Goal: Task Accomplishment & Management: Complete application form

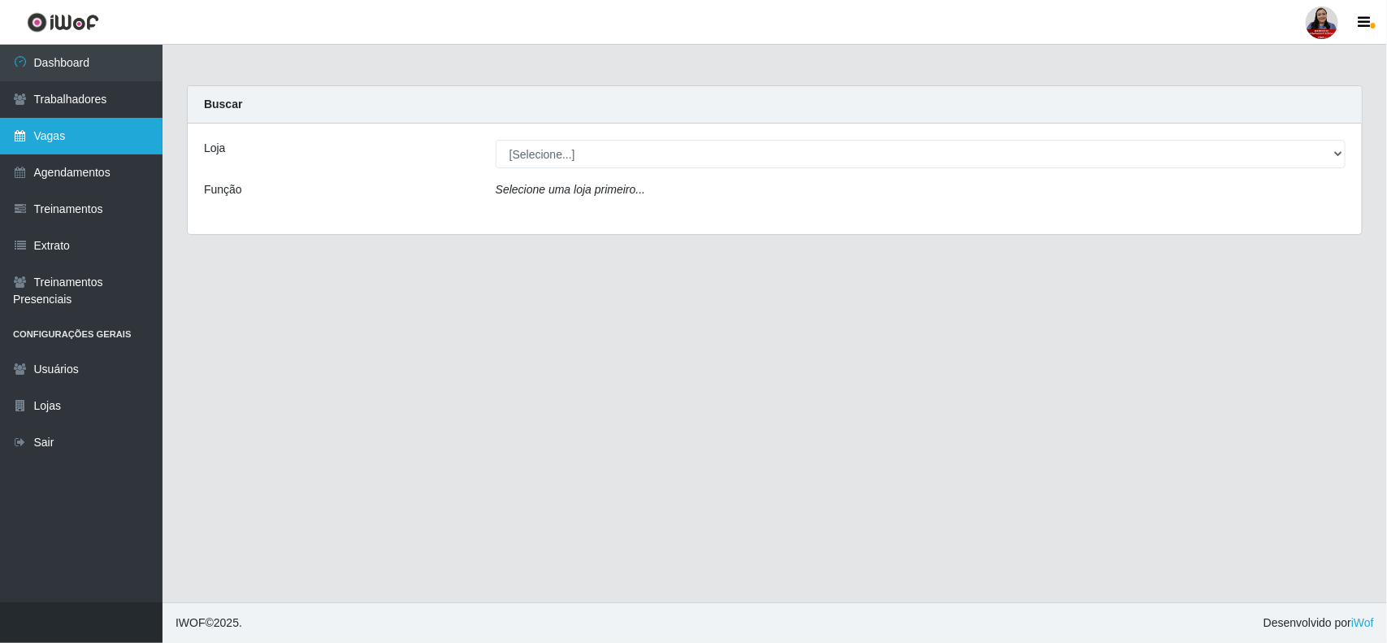
click at [62, 135] on link "Vagas" at bounding box center [81, 136] width 162 height 37
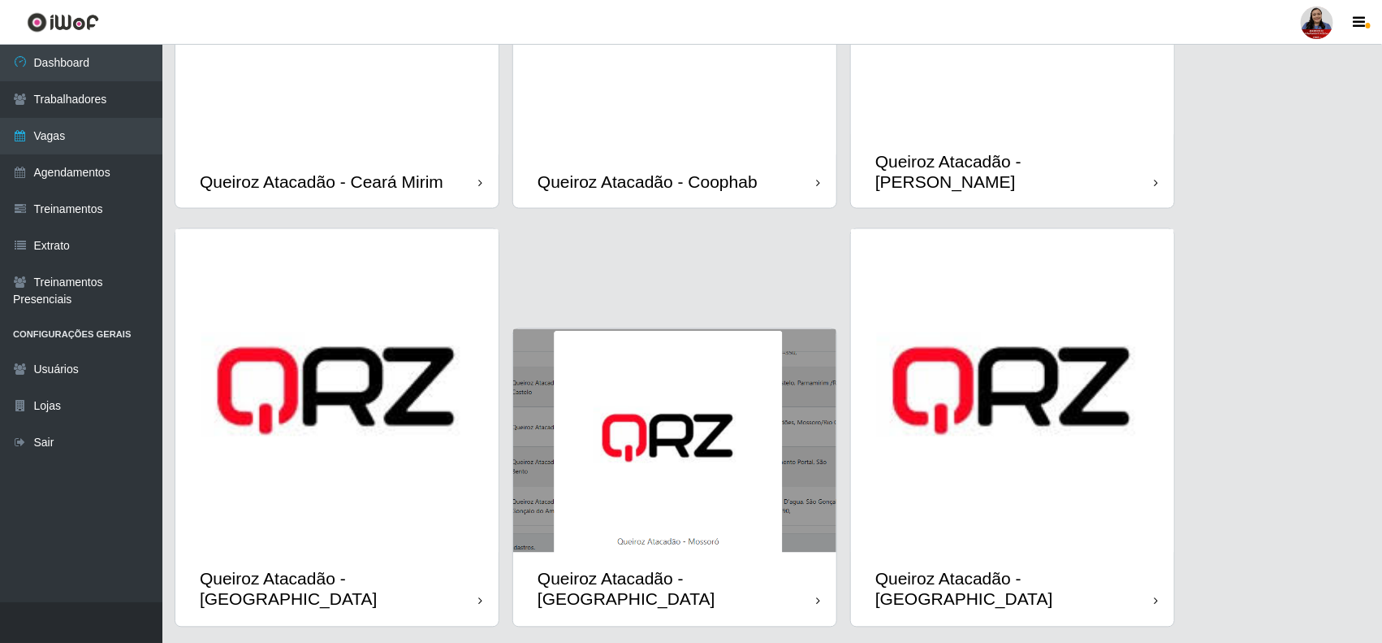
scroll to position [1130, 0]
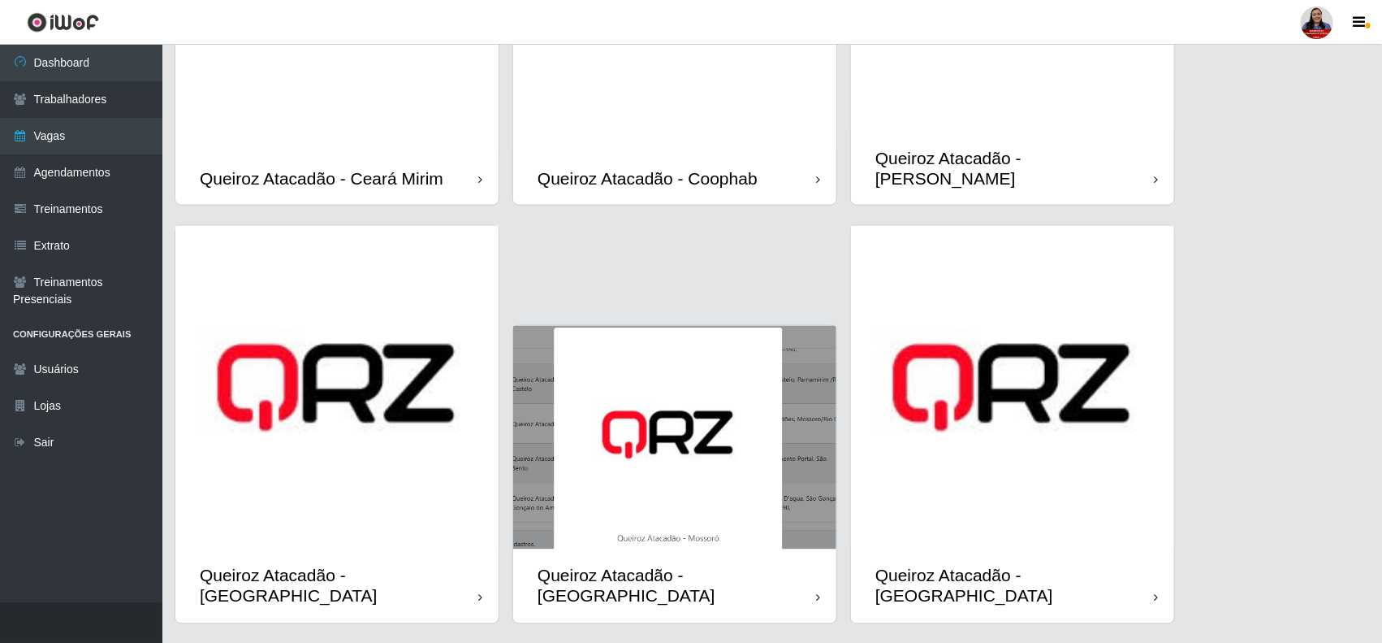
click at [379, 449] on img at bounding box center [336, 387] width 323 height 323
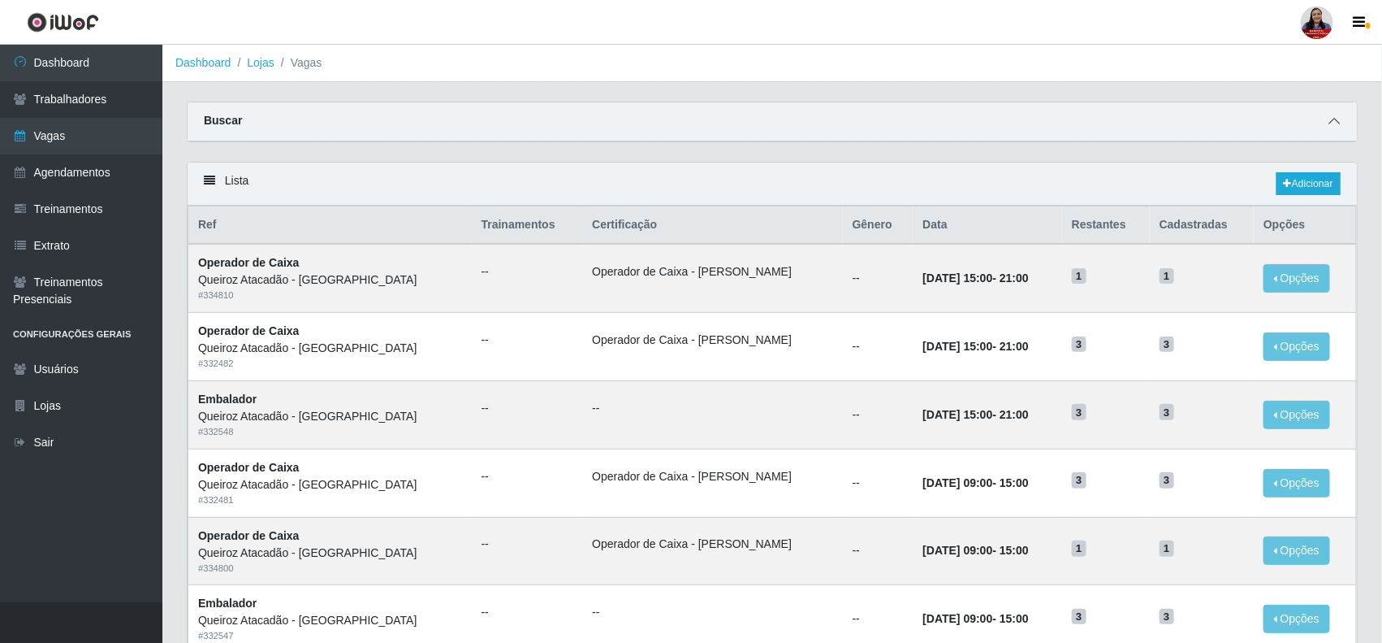
click at [1329, 127] on icon at bounding box center [1334, 120] width 11 height 11
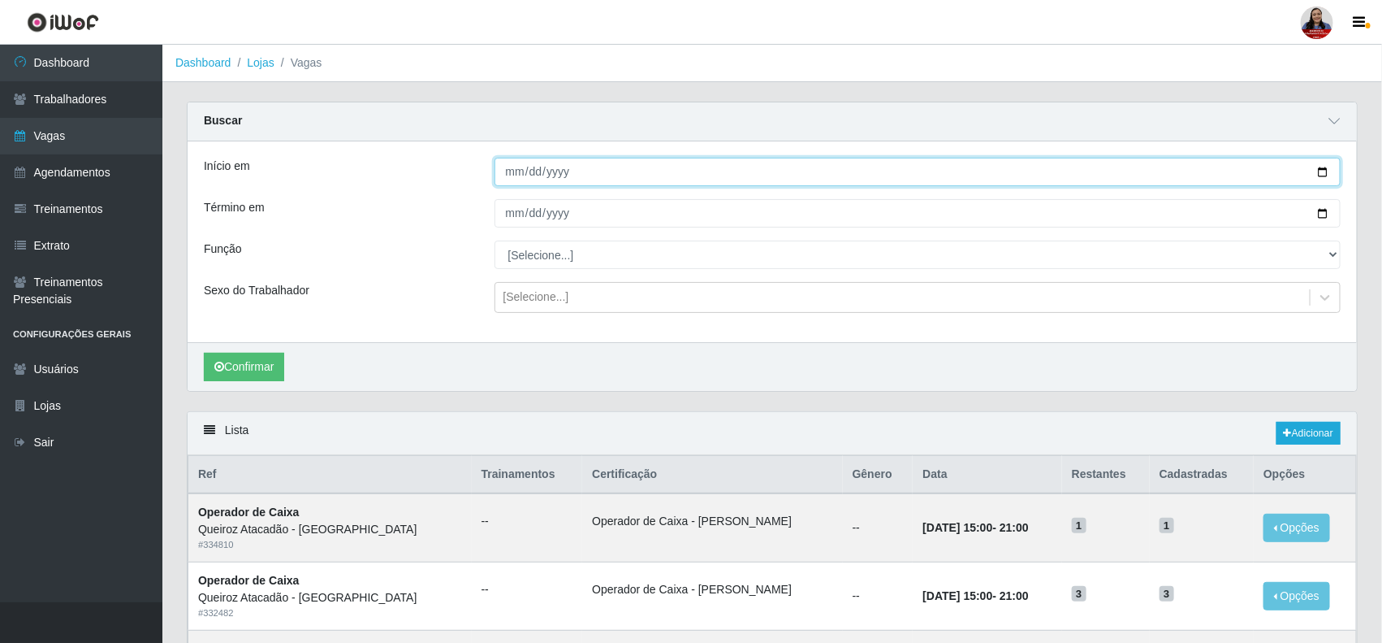
click at [1329, 168] on input "Início em" at bounding box center [918, 172] width 847 height 28
type input "[DATE]"
click at [1329, 216] on input "Término em" at bounding box center [918, 213] width 847 height 28
type input "[DATE]"
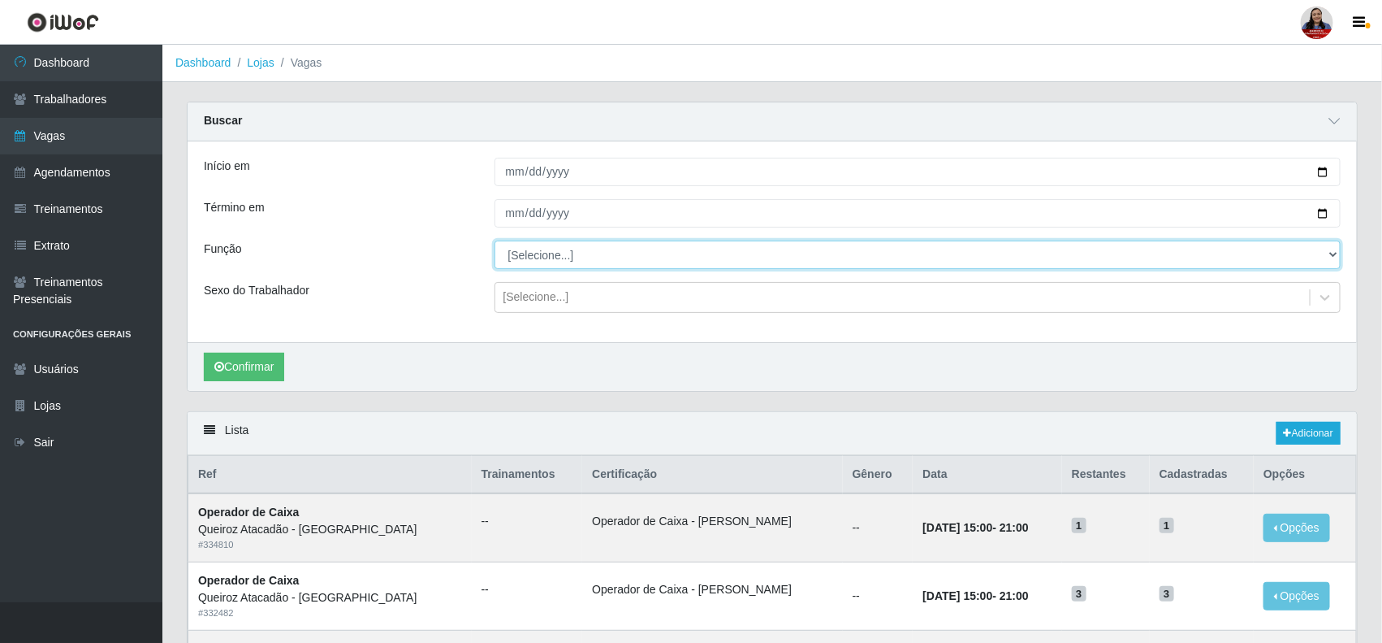
click at [768, 262] on select "[Selecione...] Embalador Embalador + Embalador ++ Operador de Caixa Operador de…" at bounding box center [918, 254] width 847 height 28
select select "72"
click at [495, 241] on select "[Selecione...] Embalador Embalador + Embalador ++ Operador de Caixa Operador de…" at bounding box center [918, 254] width 847 height 28
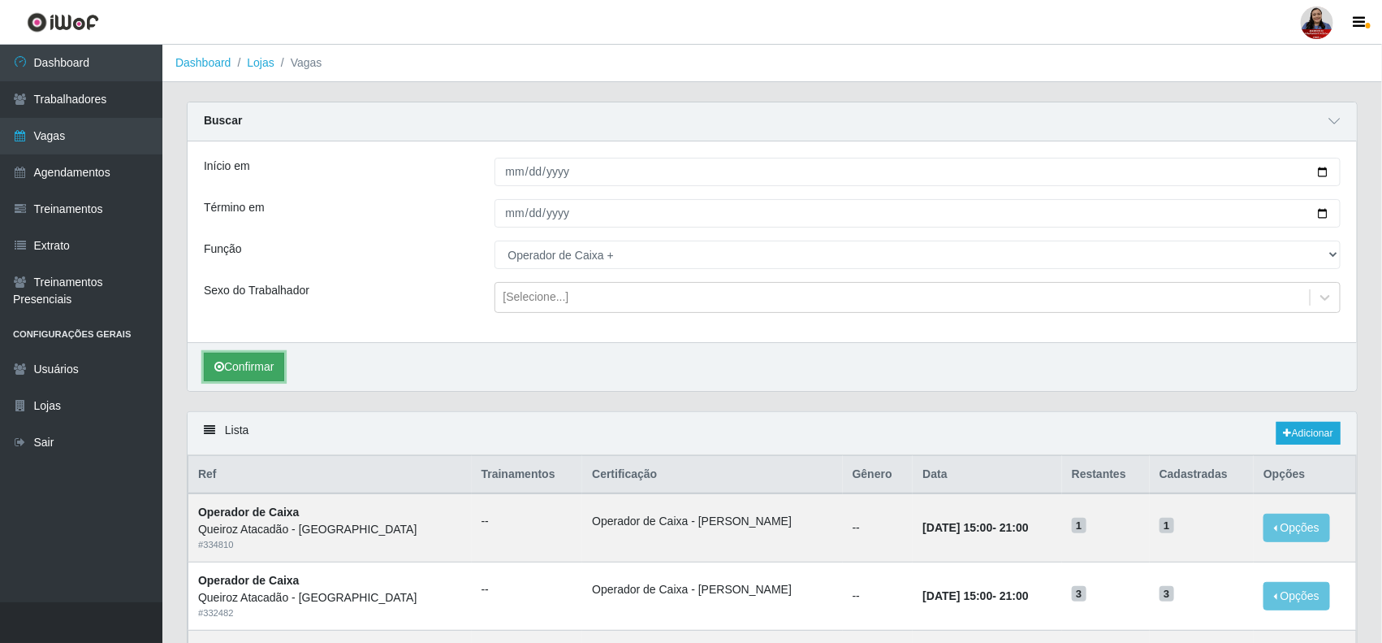
click at [274, 358] on button "Confirmar" at bounding box center [244, 367] width 80 height 28
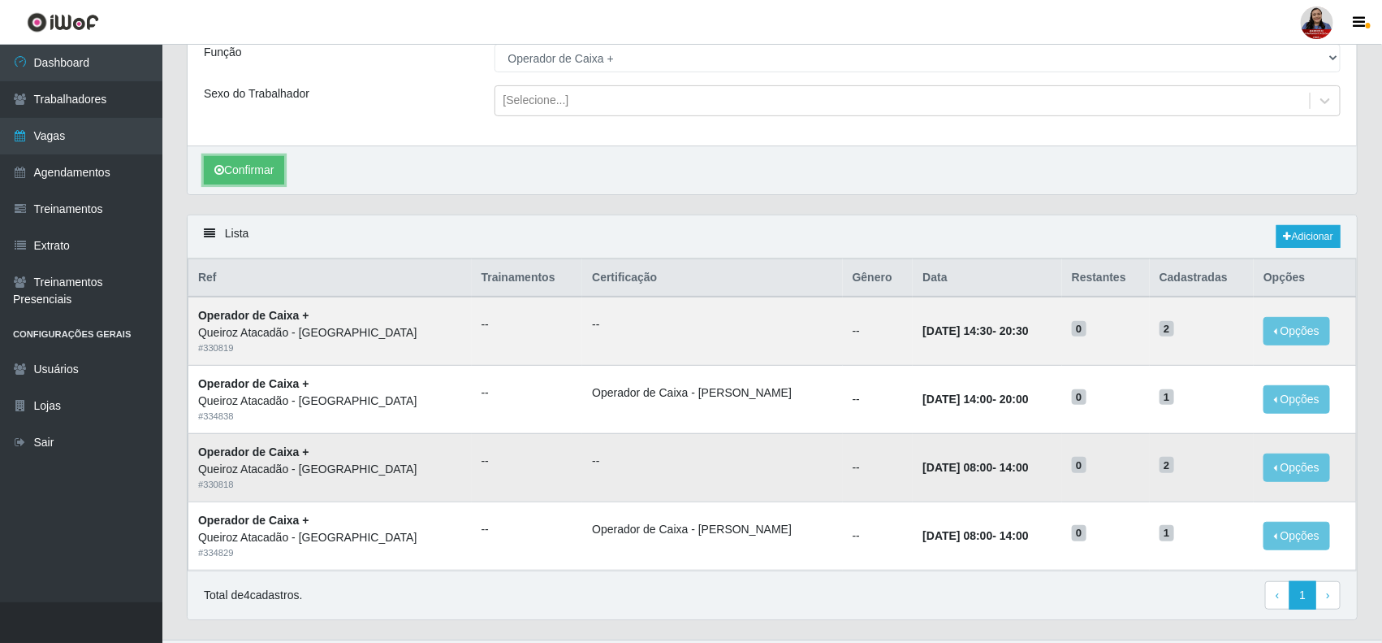
scroll to position [203, 0]
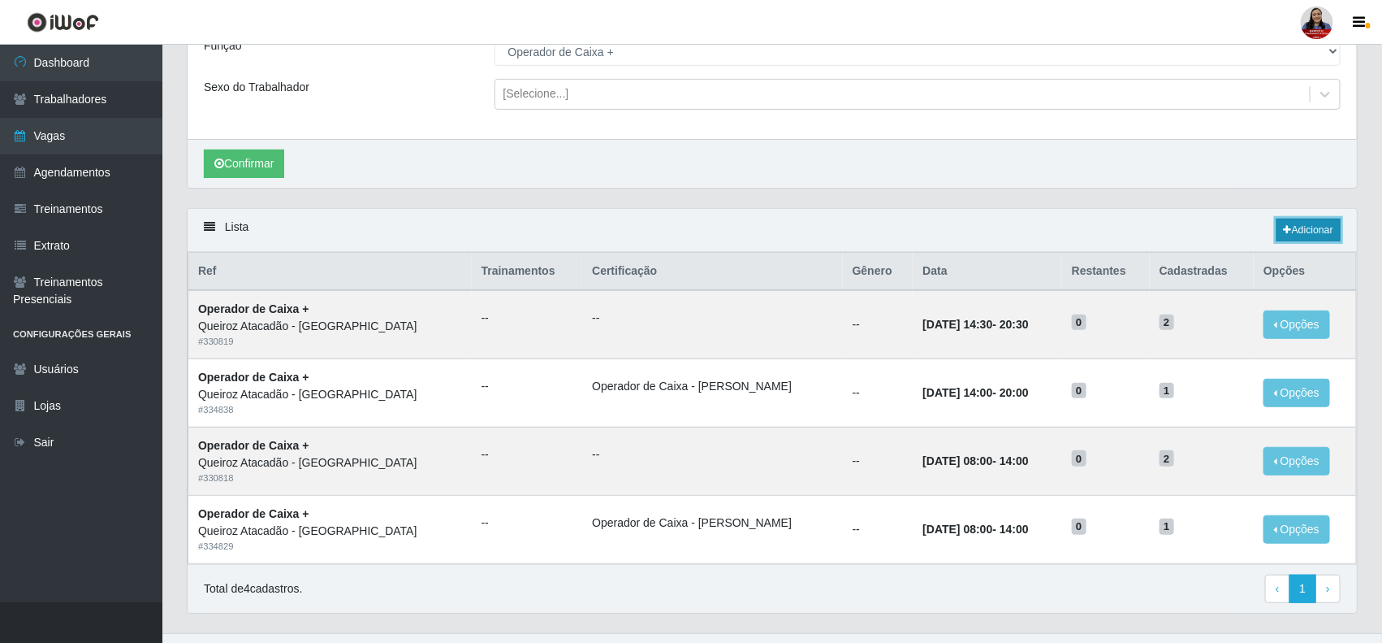
click at [1320, 237] on link "Adicionar" at bounding box center [1309, 230] width 64 height 23
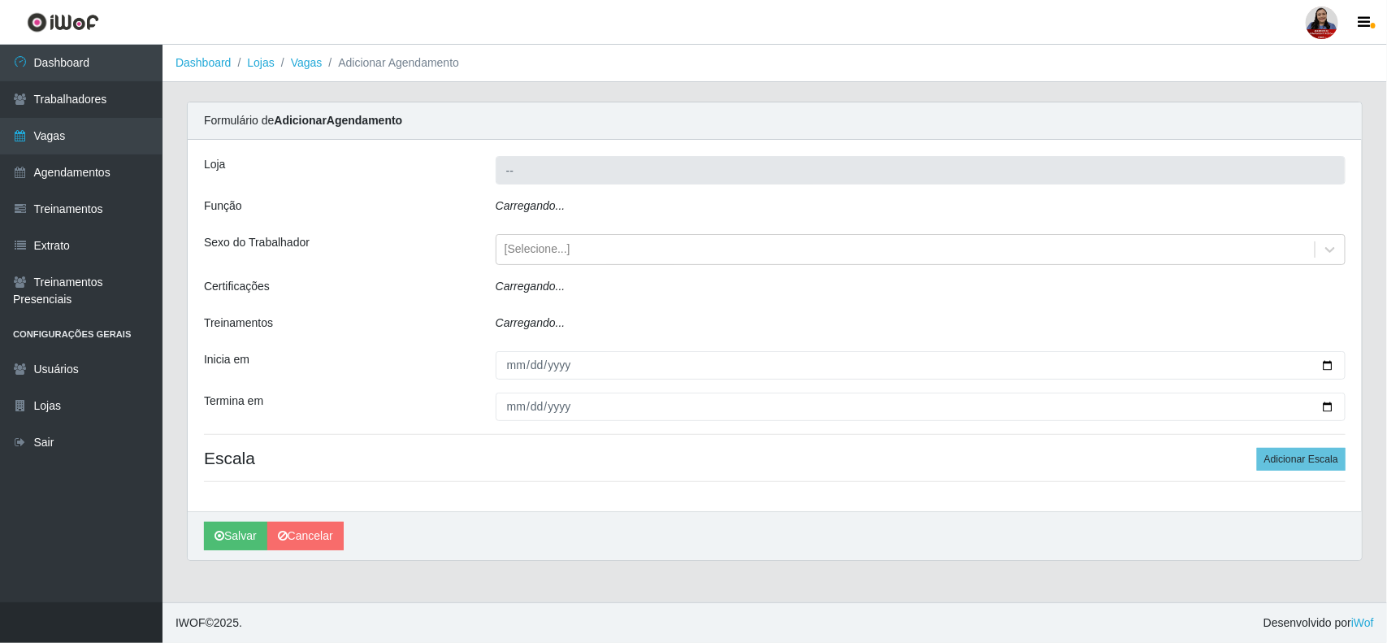
type input "Queiroz Atacadão - [GEOGRAPHIC_DATA]"
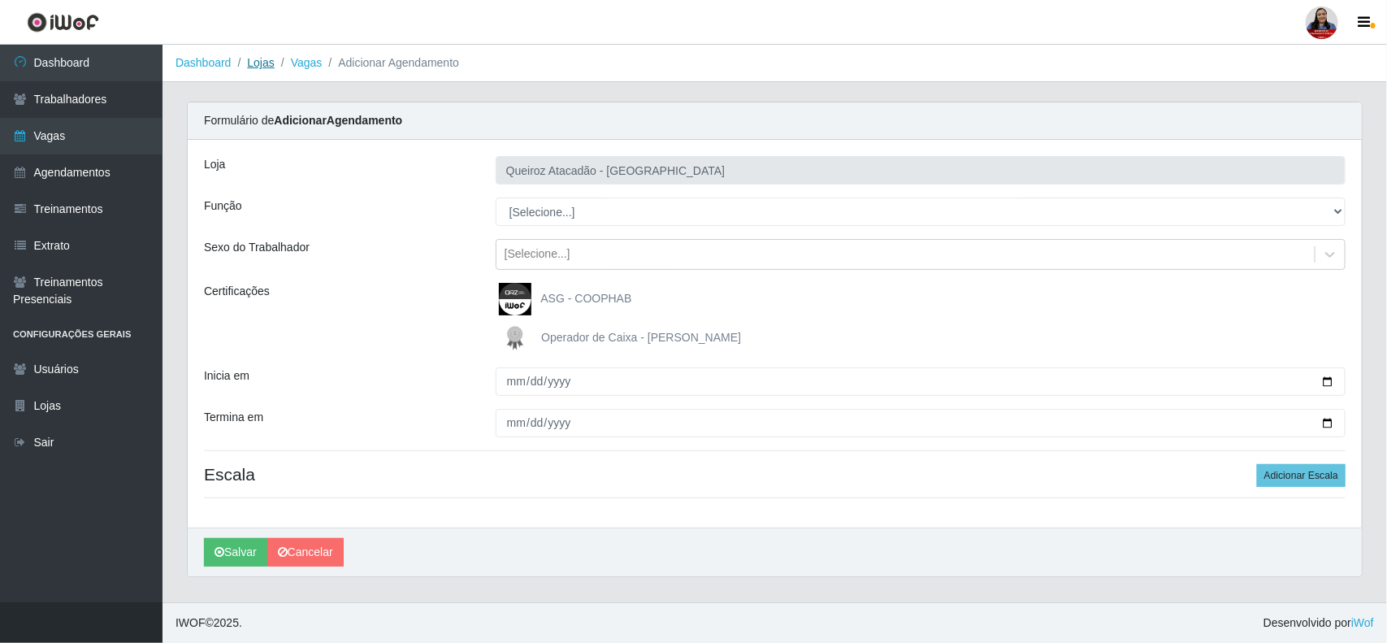
click at [264, 63] on link "Lojas" at bounding box center [260, 62] width 27 height 13
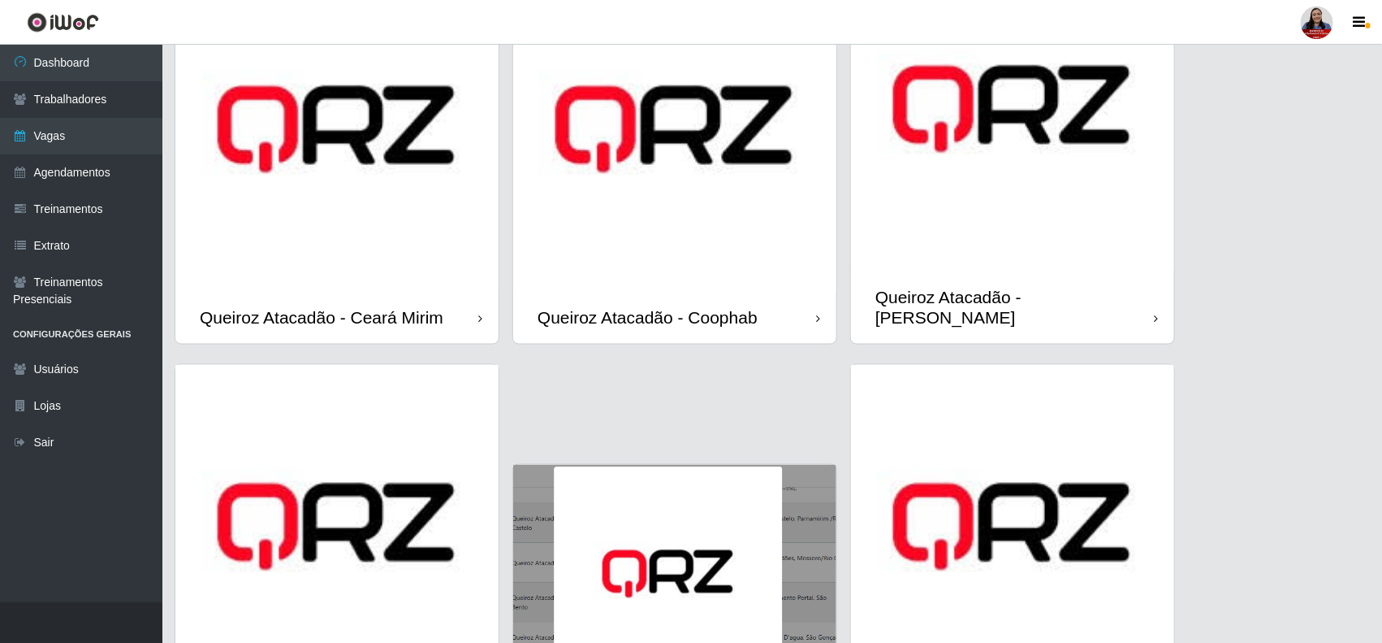
scroll to position [1117, 0]
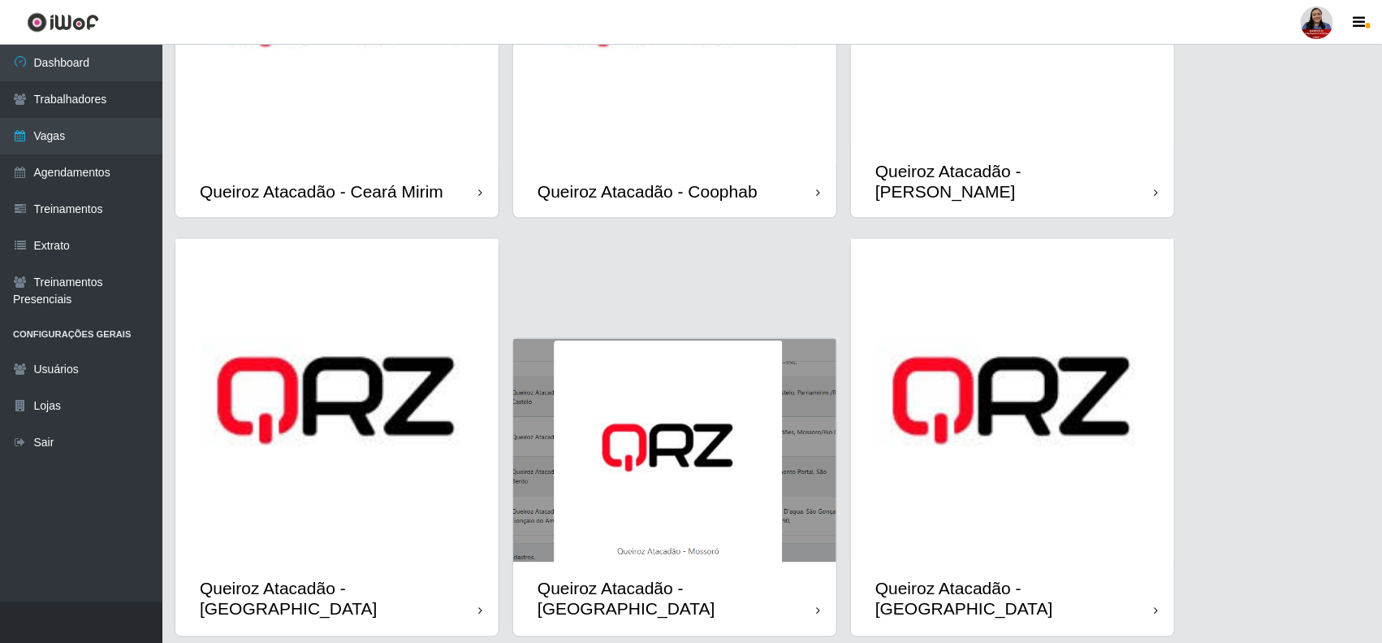
click at [1099, 145] on div "Queiroz Atacadão - [PERSON_NAME]" at bounding box center [1012, 181] width 323 height 73
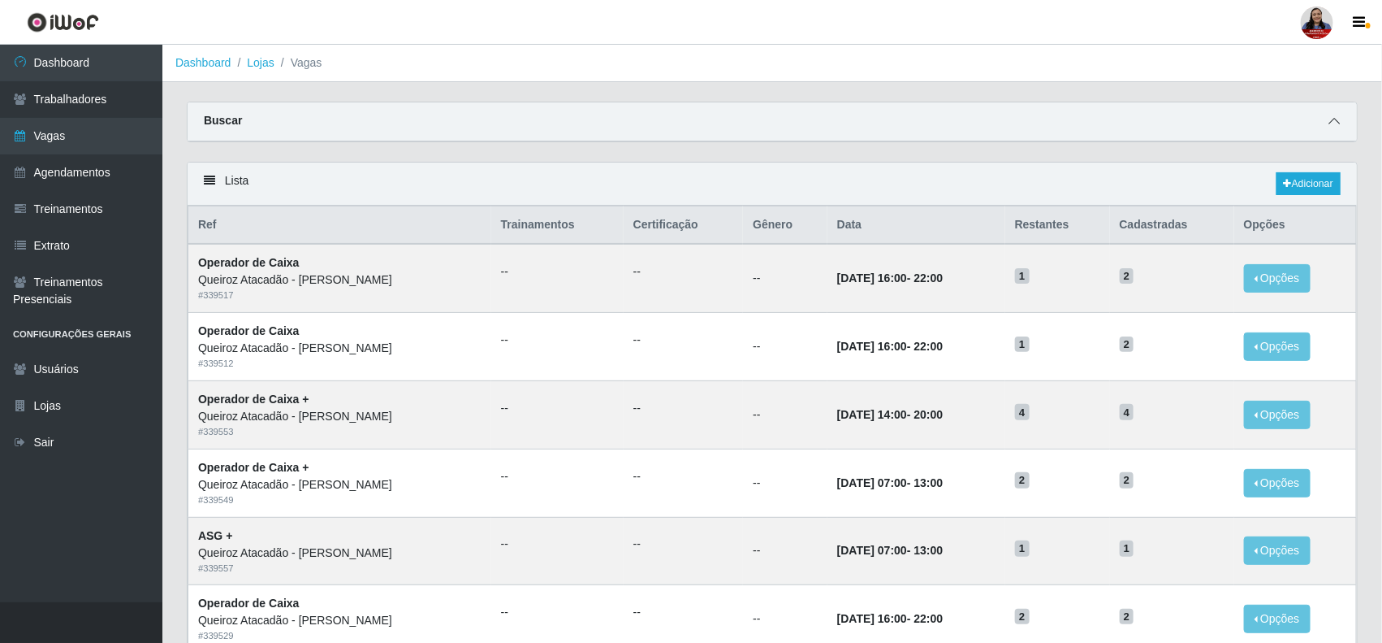
click at [1332, 118] on icon at bounding box center [1334, 120] width 11 height 11
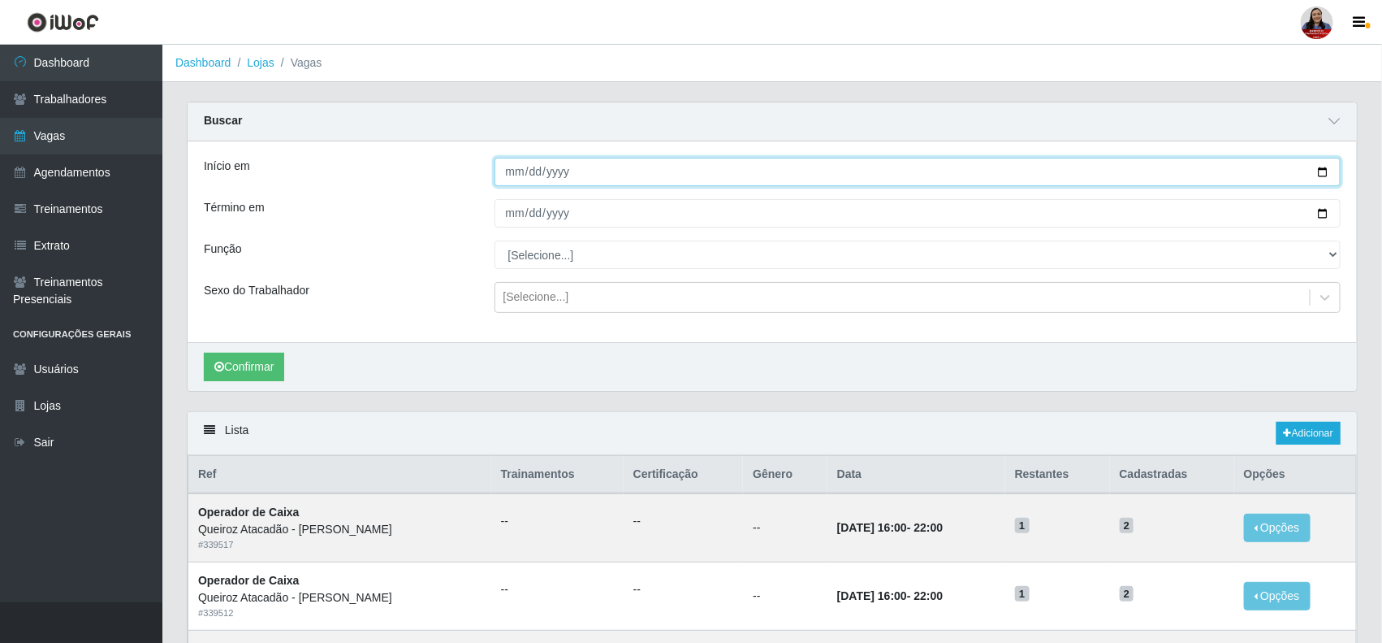
click at [1324, 169] on input "Início em" at bounding box center [918, 172] width 847 height 28
type input "[DATE]"
click at [1321, 212] on input "Término em" at bounding box center [918, 213] width 847 height 28
type input "[DATE]"
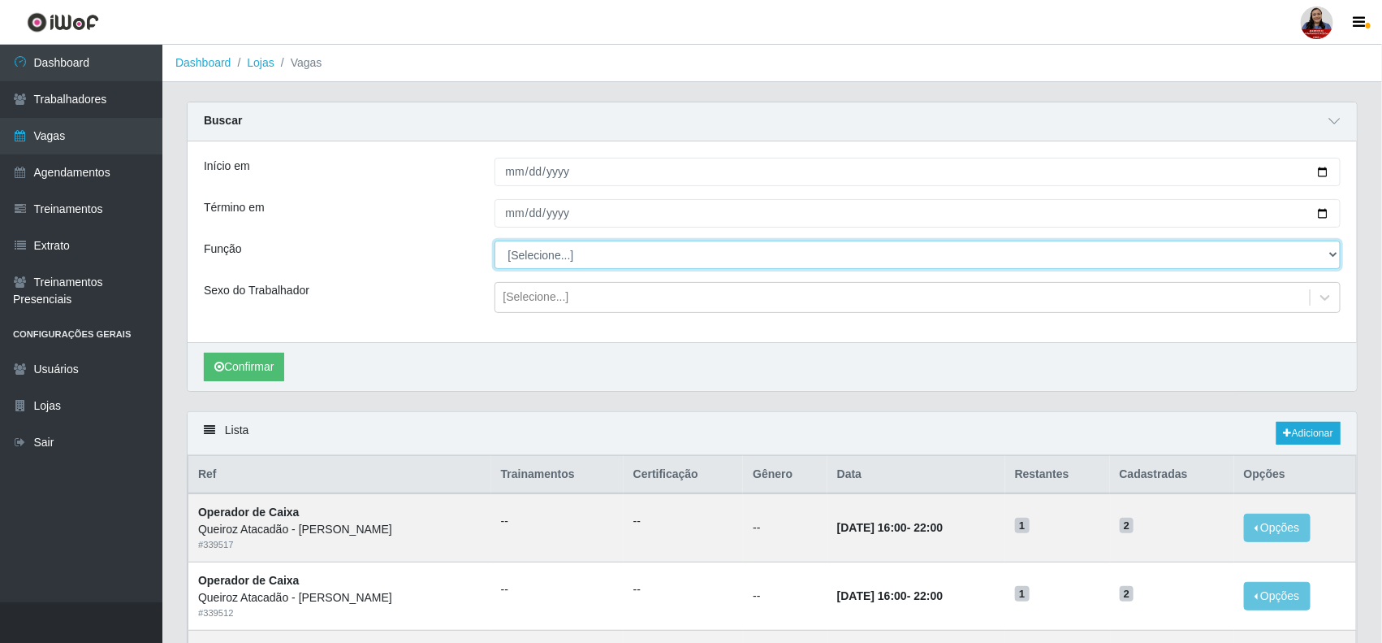
click at [581, 258] on select "[Selecione...] ASG ASG + Embalador Embalador + Embalador ++ Operador de Caixa O…" at bounding box center [918, 254] width 847 height 28
select select "72"
click at [495, 241] on select "[Selecione...] ASG ASG + Embalador Embalador + Embalador ++ Operador de Caixa O…" at bounding box center [918, 254] width 847 height 28
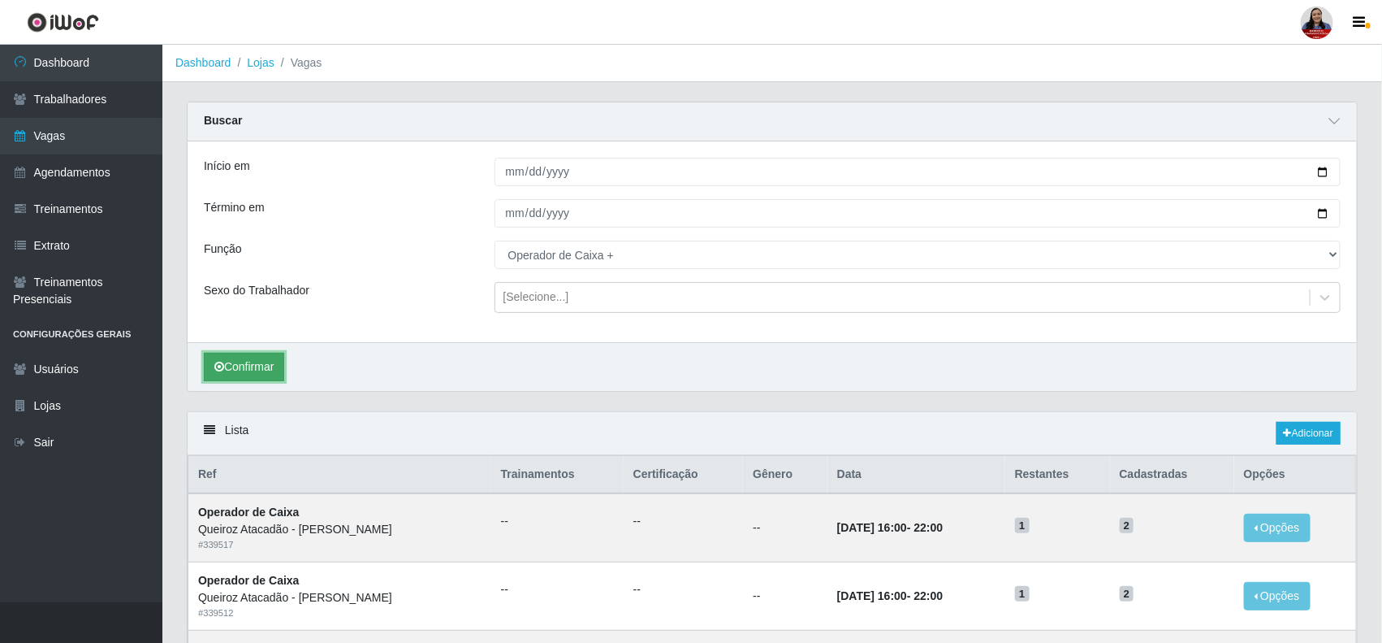
click at [266, 372] on button "Confirmar" at bounding box center [244, 367] width 80 height 28
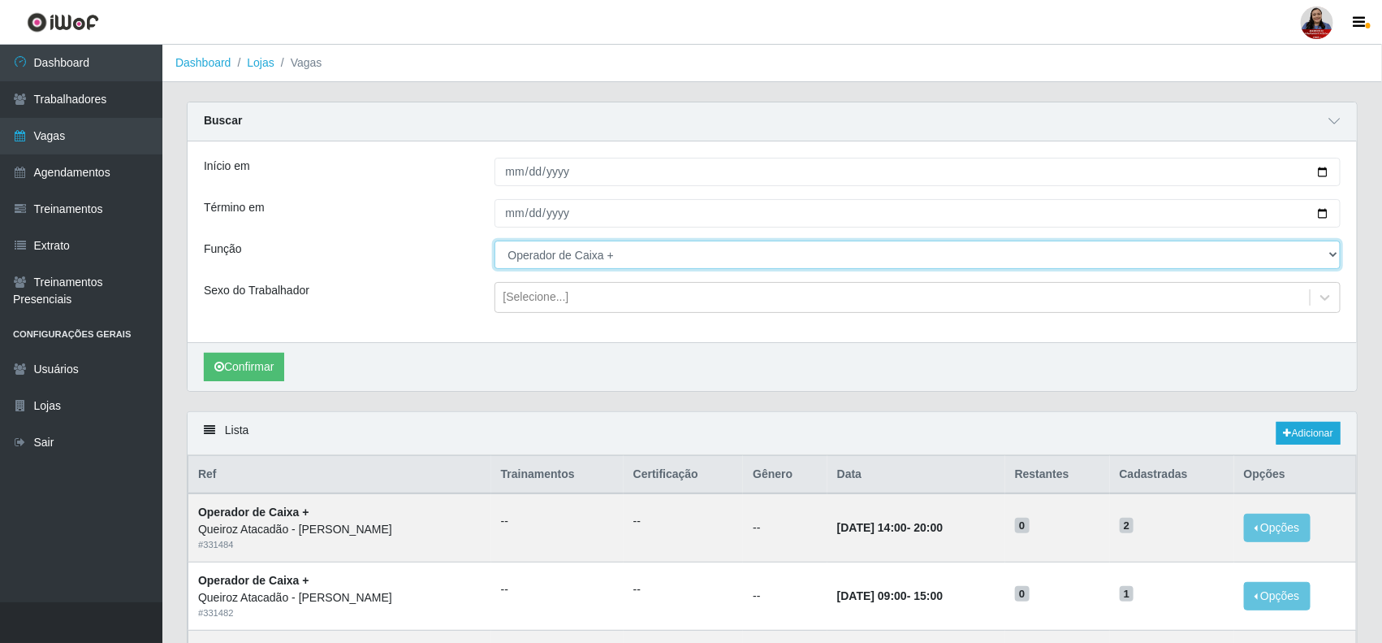
click at [781, 253] on select "[Selecione...] ASG ASG + Embalador Embalador + Embalador ++ Operador de Caixa O…" at bounding box center [918, 254] width 847 height 28
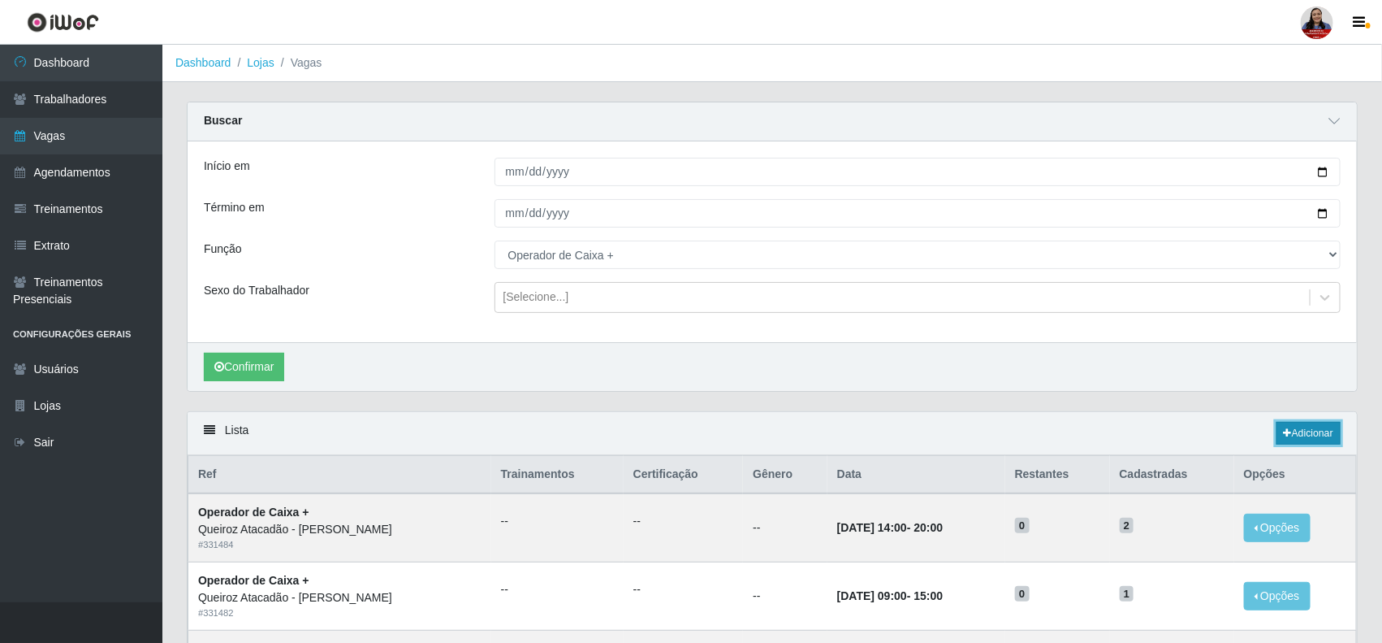
click at [1312, 435] on link "Adicionar" at bounding box center [1309, 433] width 64 height 23
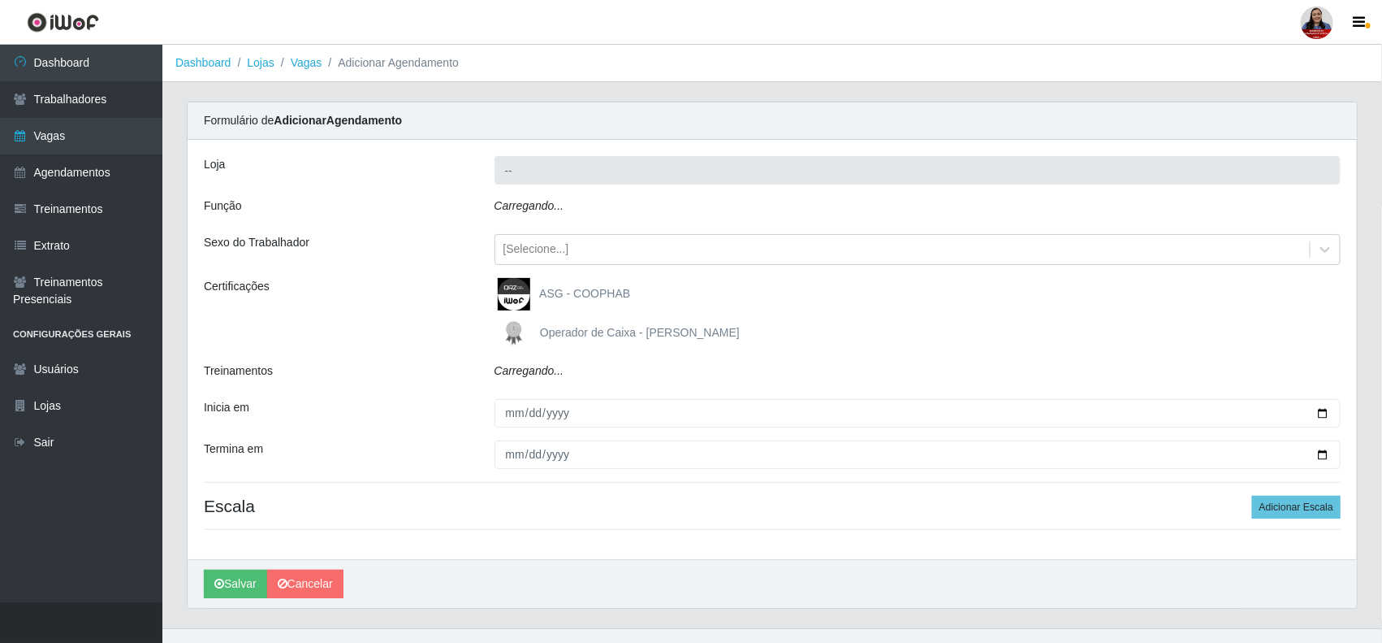
type input "Queiroz Atacadão - [PERSON_NAME]"
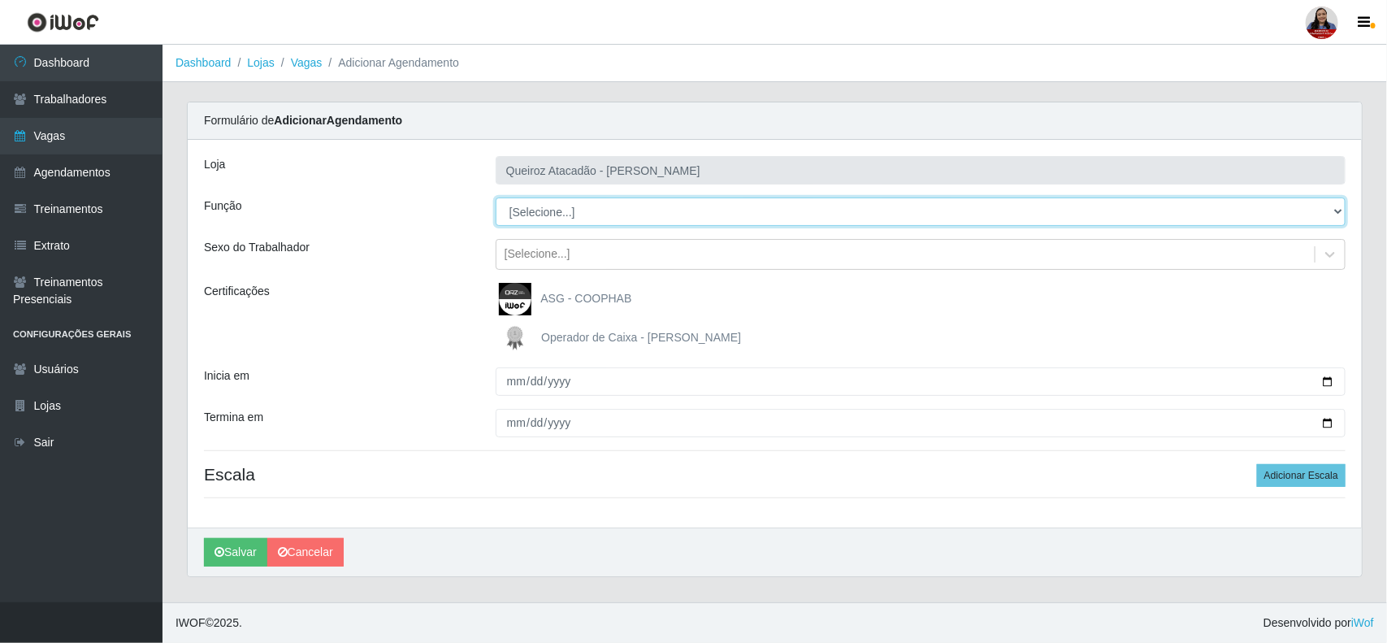
click at [583, 214] on select "[Selecione...] ASG ASG + Embalador Embalador + Embalador ++ Operador de Caixa O…" at bounding box center [920, 211] width 850 height 28
select select "72"
click at [495, 197] on select "[Selecione...] ASG ASG + Embalador Embalador + Embalador ++ Operador de Caixa O…" at bounding box center [920, 211] width 850 height 28
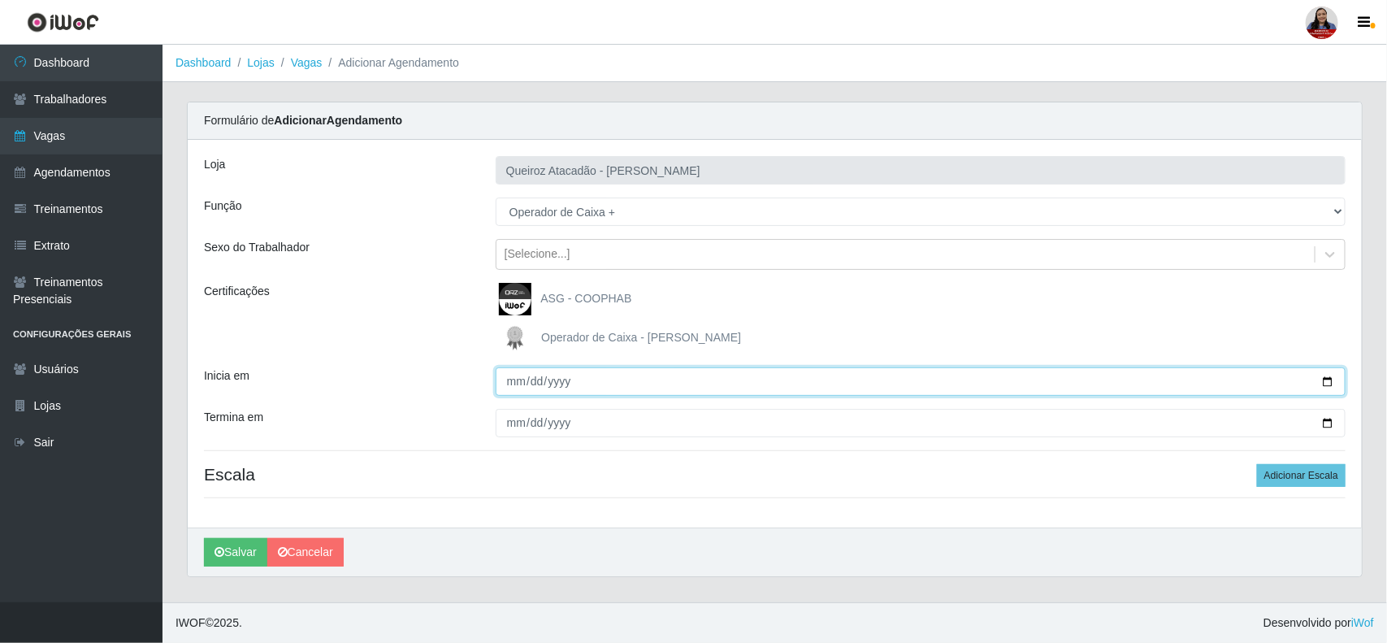
click at [1324, 383] on input "Inicia em" at bounding box center [920, 381] width 850 height 28
type input "[DATE]"
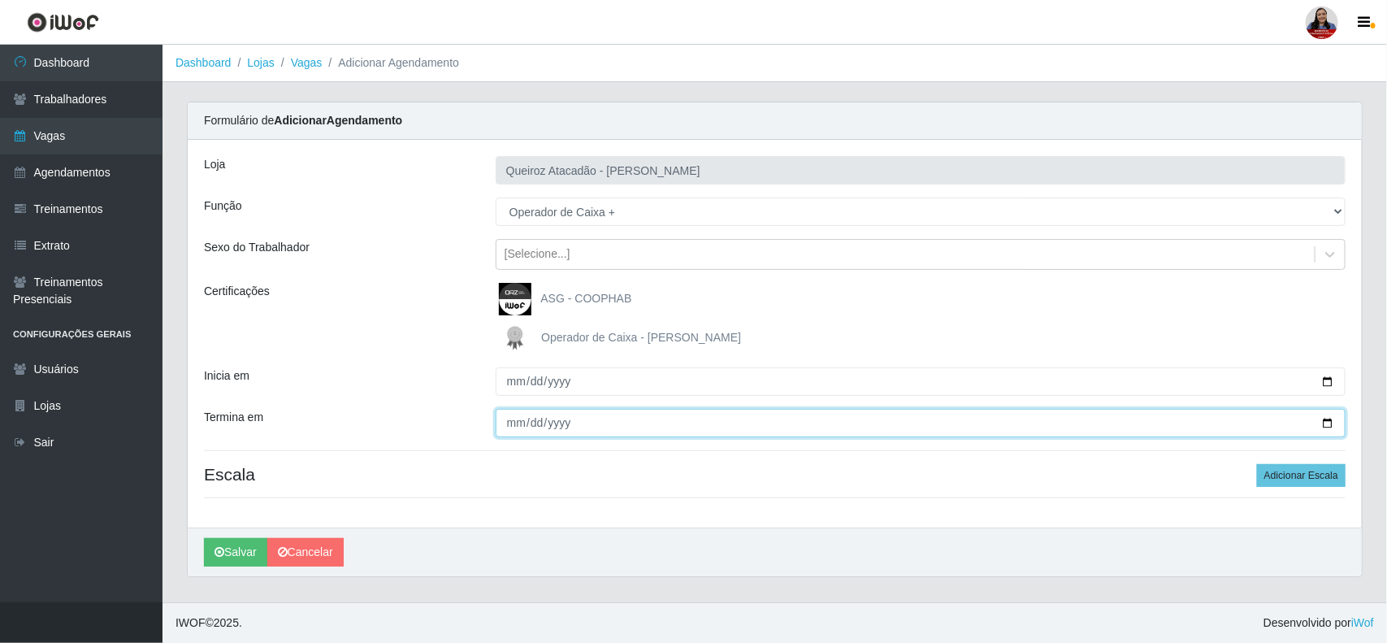
click at [1331, 427] on input "Termina em" at bounding box center [920, 423] width 850 height 28
type input "[DATE]"
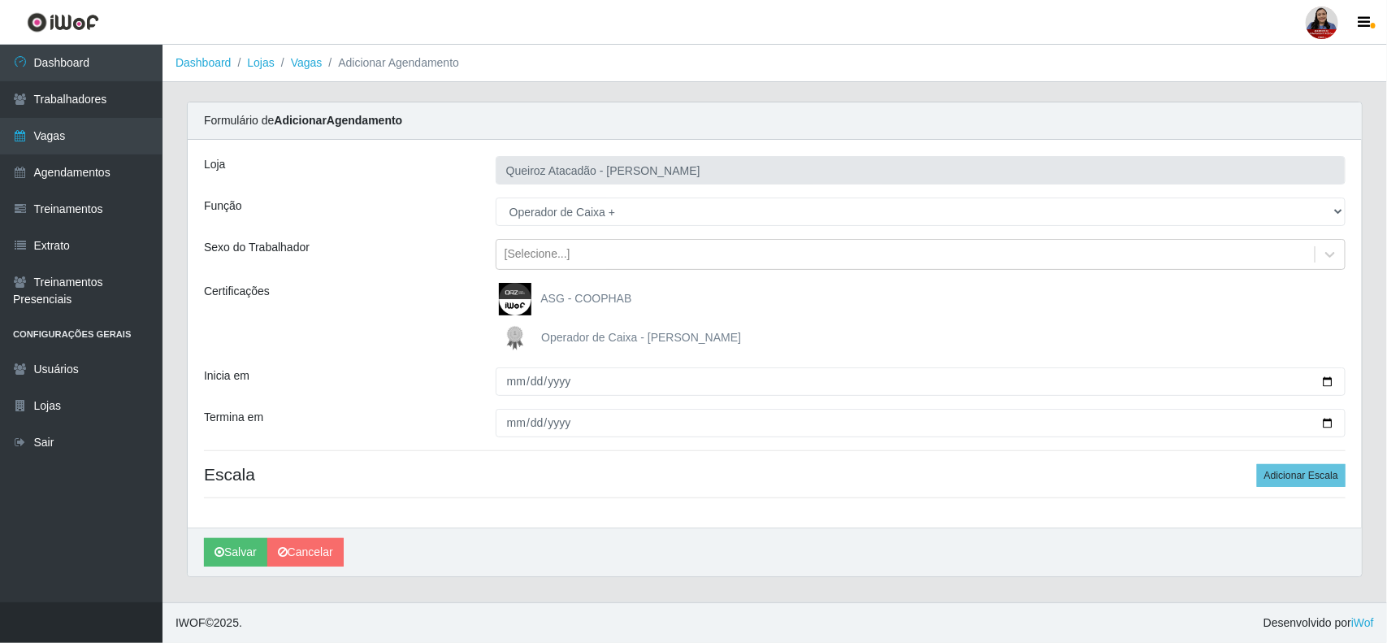
click at [733, 517] on div "[PERSON_NAME] Atacadão - [PERSON_NAME] Função [Selecione...] ASG ASG + Embalado…" at bounding box center [775, 333] width 1174 height 387
click at [1296, 477] on button "Adicionar Escala" at bounding box center [1301, 475] width 89 height 23
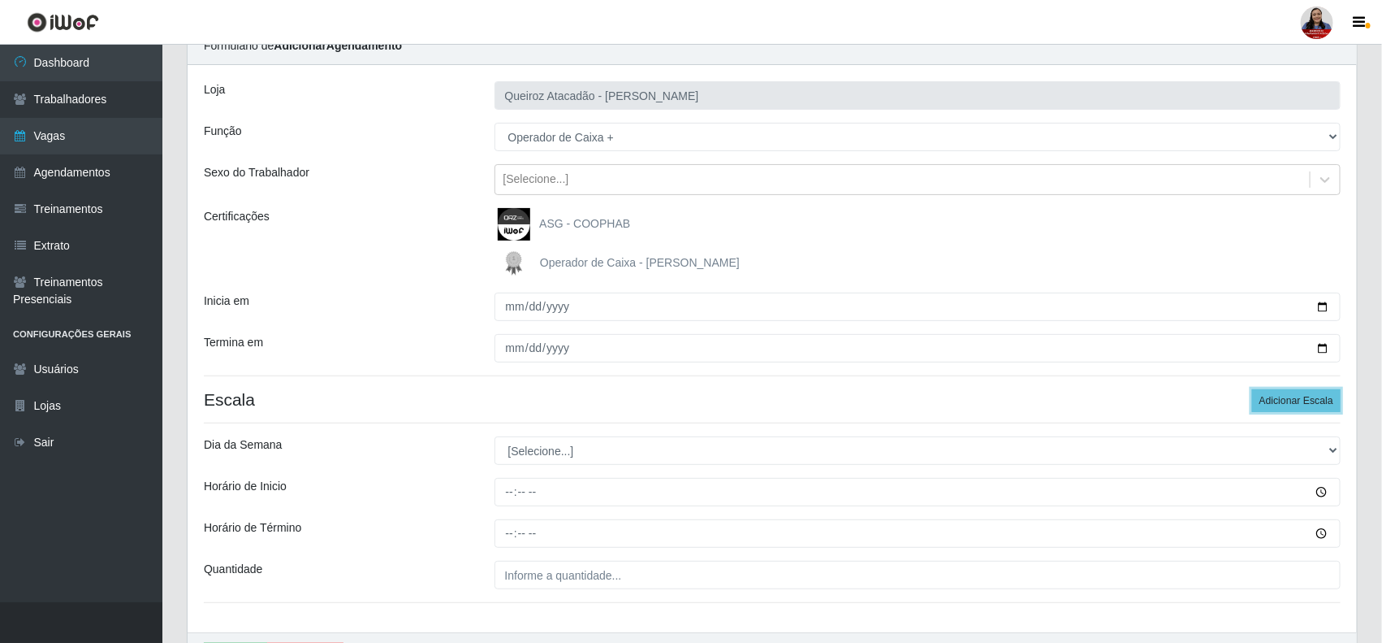
scroll to position [175, 0]
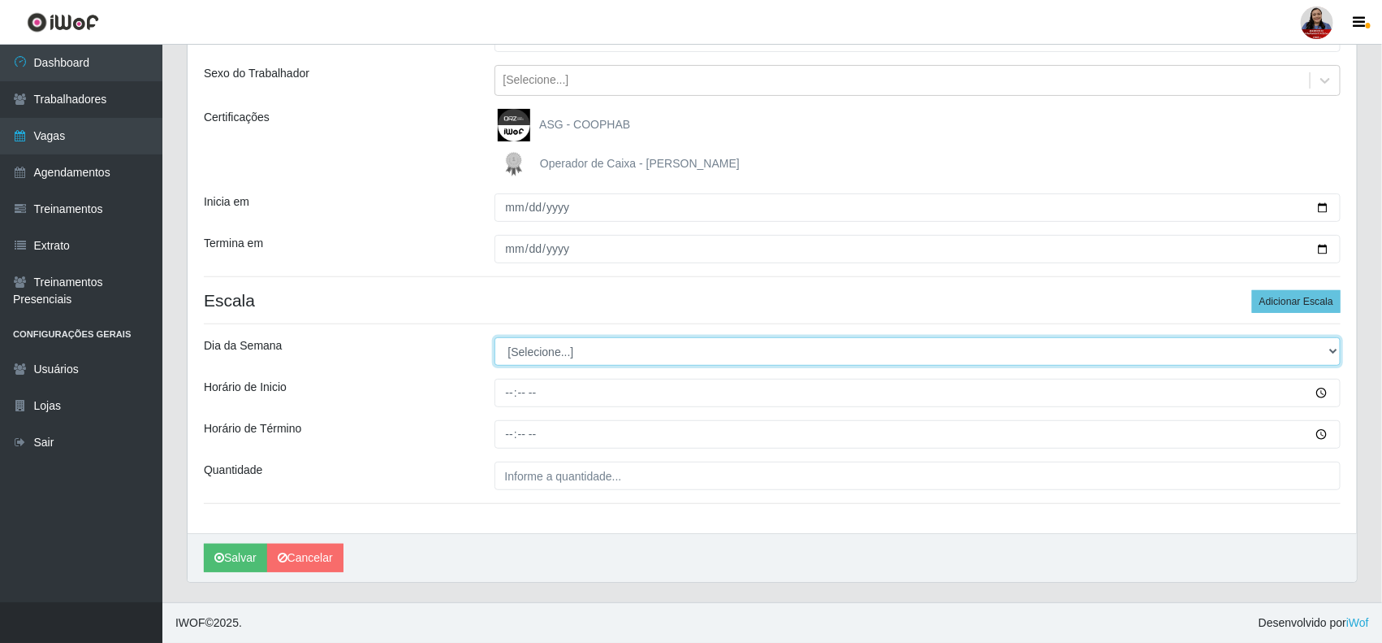
click at [690, 360] on select "[Selecione...] Segunda Terça Quarta Quinta Sexta Sábado Domingo" at bounding box center [918, 351] width 847 height 28
select select "0"
click at [495, 337] on select "[Selecione...] Segunda Terça Quarta Quinta Sexta Sábado Domingo" at bounding box center [918, 351] width 847 height 28
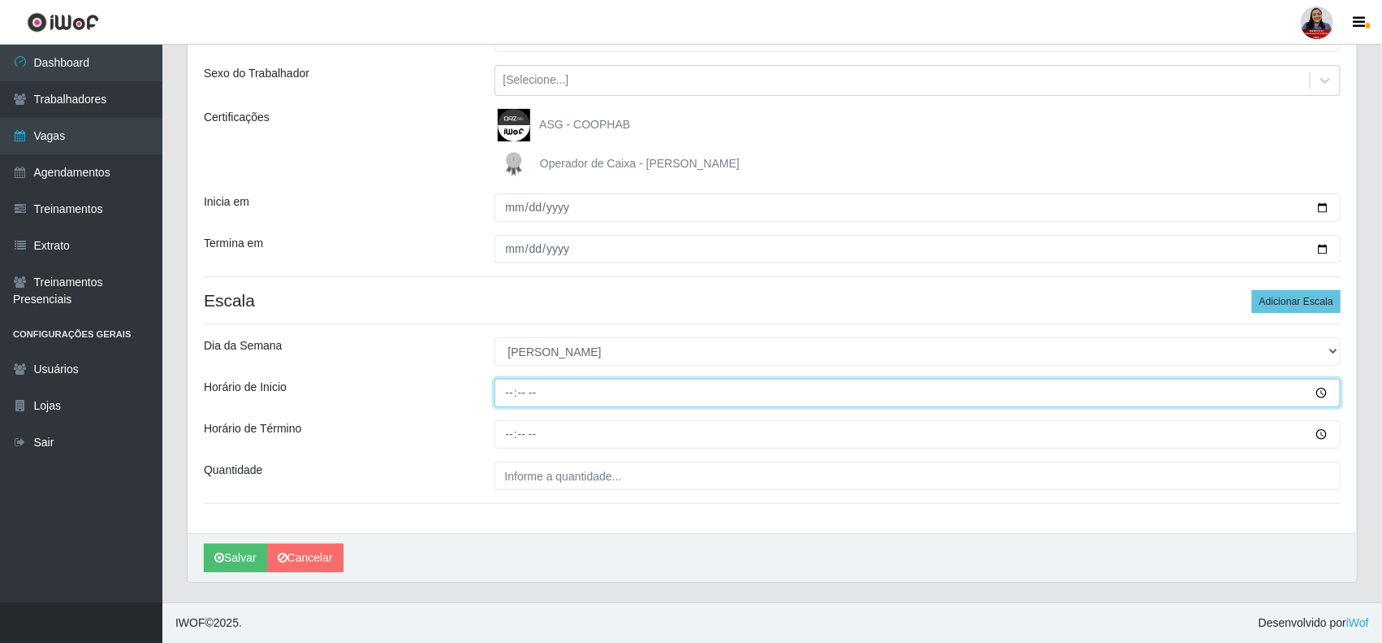
click at [513, 395] on input "Horário de Inicio" at bounding box center [918, 393] width 847 height 28
type input "10:00"
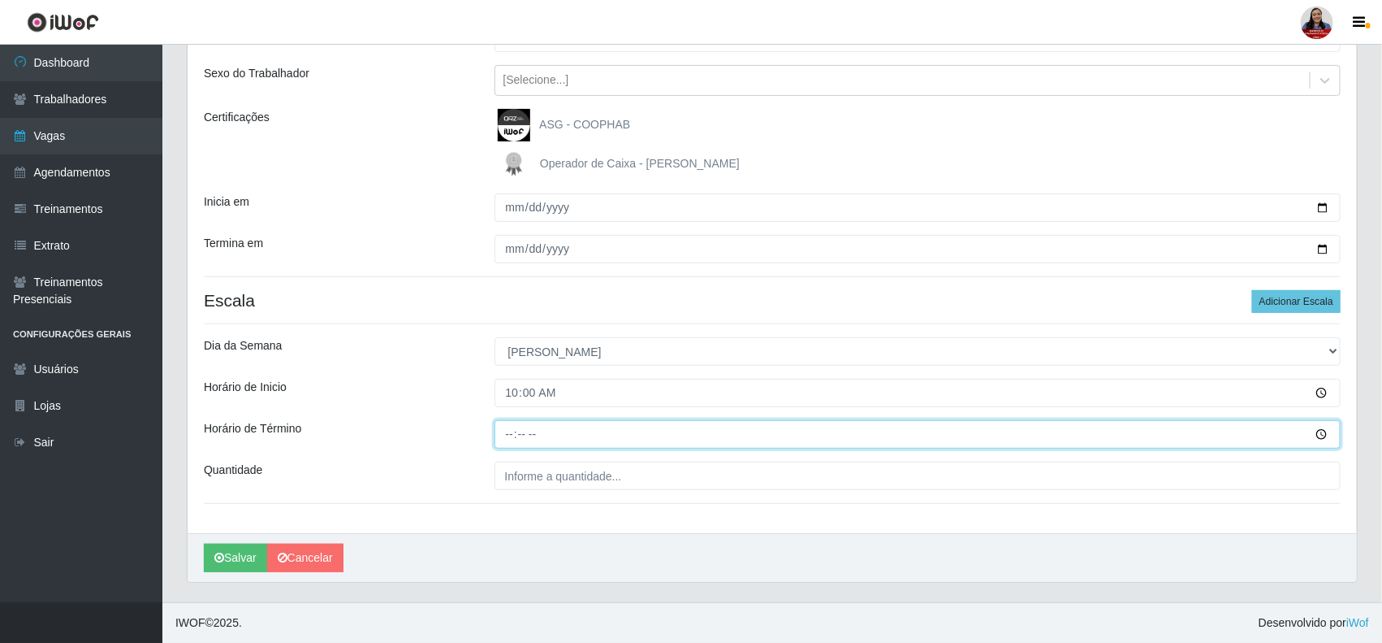
type input "16:00"
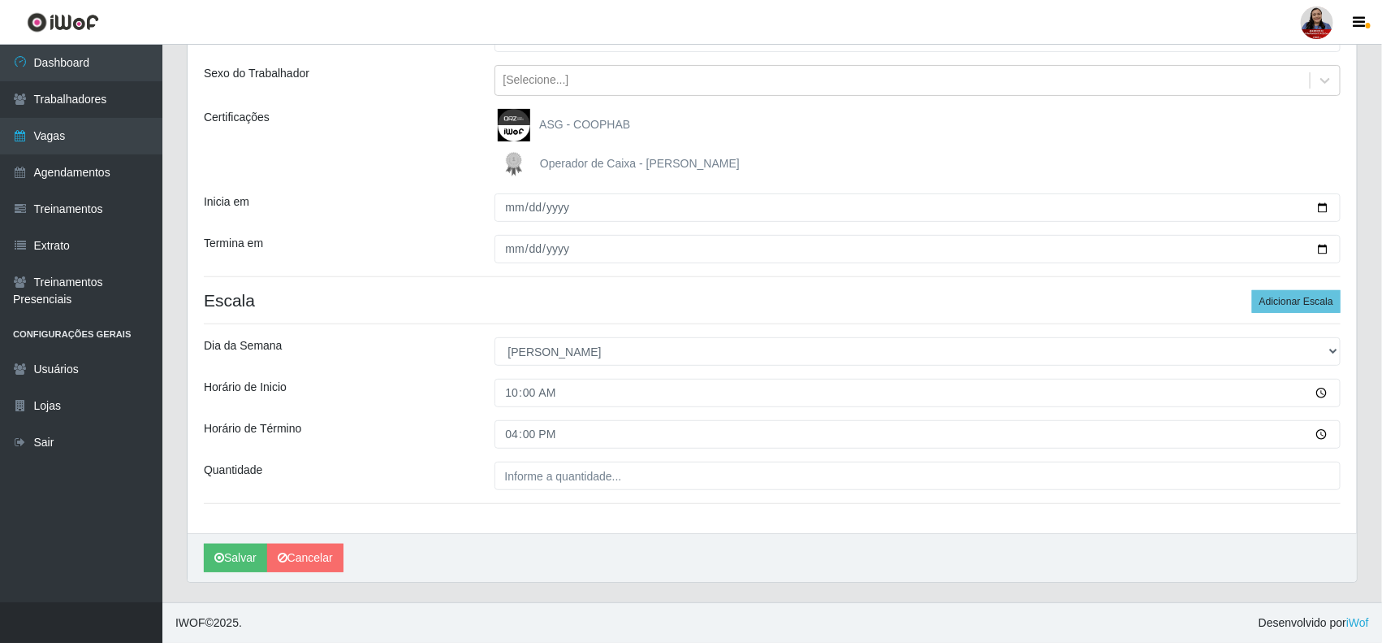
click at [522, 491] on div "[PERSON_NAME] Atacadão - [PERSON_NAME] Função [Selecione...] ASG ASG + Embalado…" at bounding box center [773, 249] width 1170 height 567
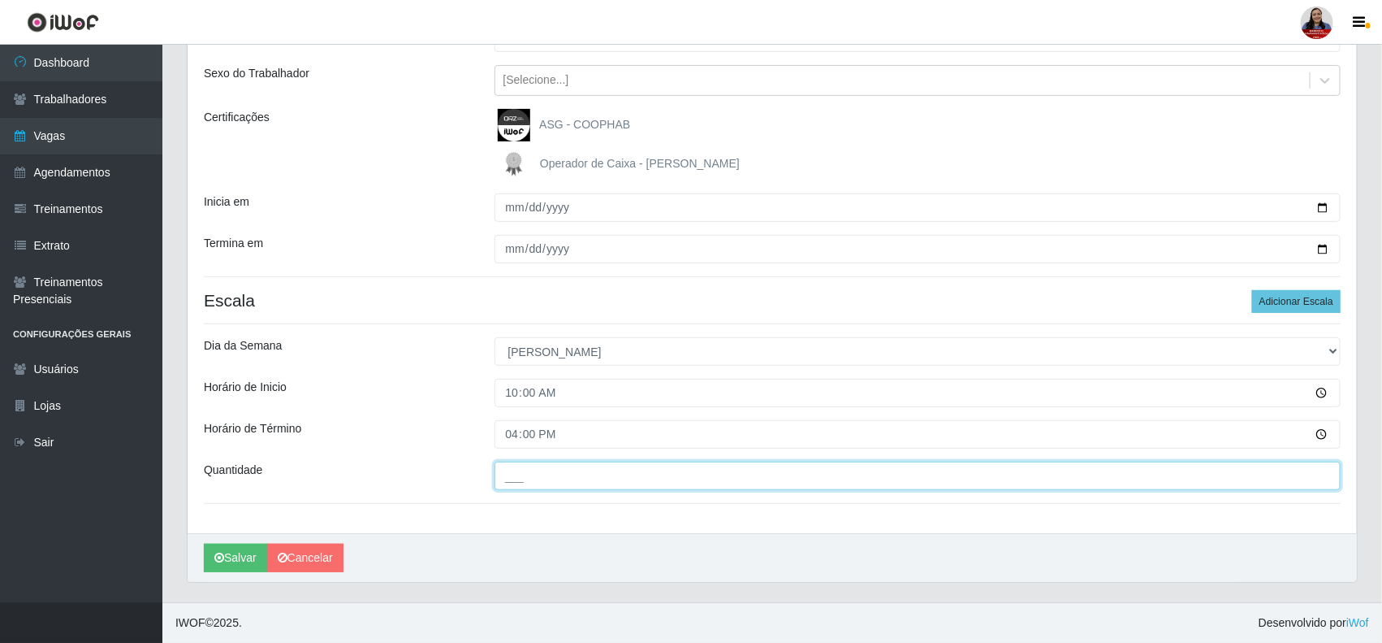
click at [517, 484] on input "___" at bounding box center [918, 475] width 847 height 28
type input "1__"
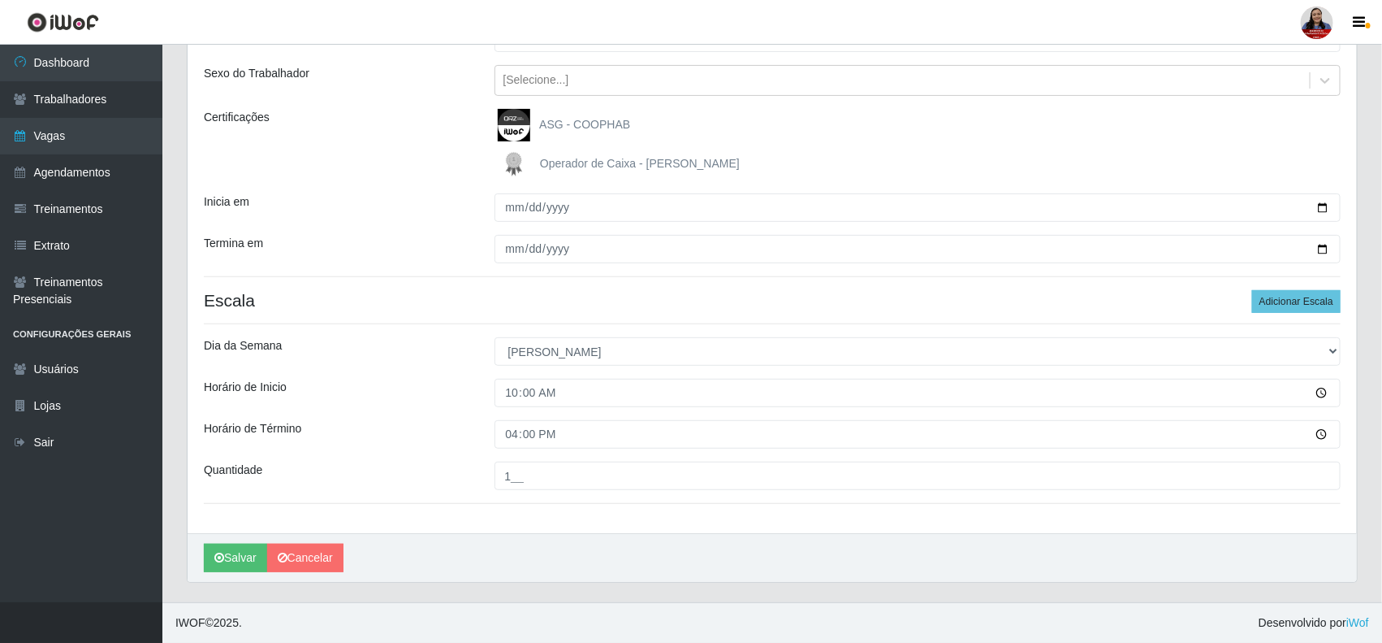
click at [712, 550] on div "[PERSON_NAME]" at bounding box center [773, 557] width 1170 height 49
click at [226, 559] on button "Salvar" at bounding box center [235, 557] width 63 height 28
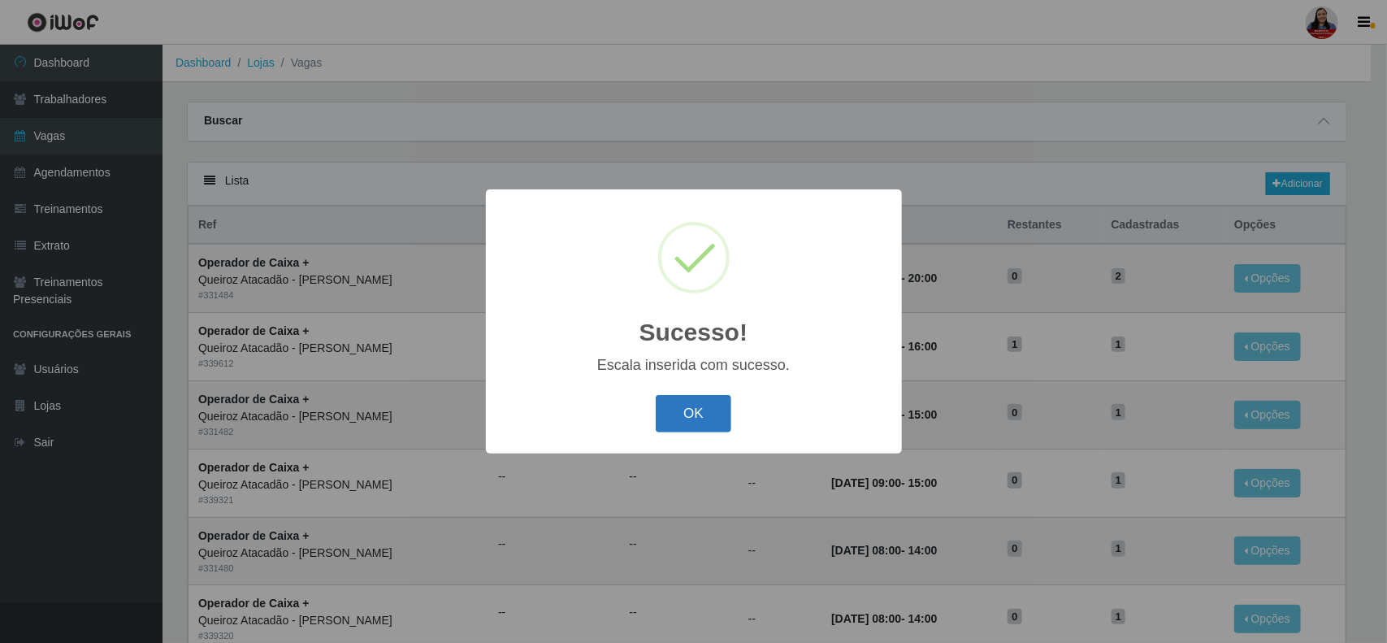
click at [700, 416] on button "OK" at bounding box center [694, 414] width 76 height 38
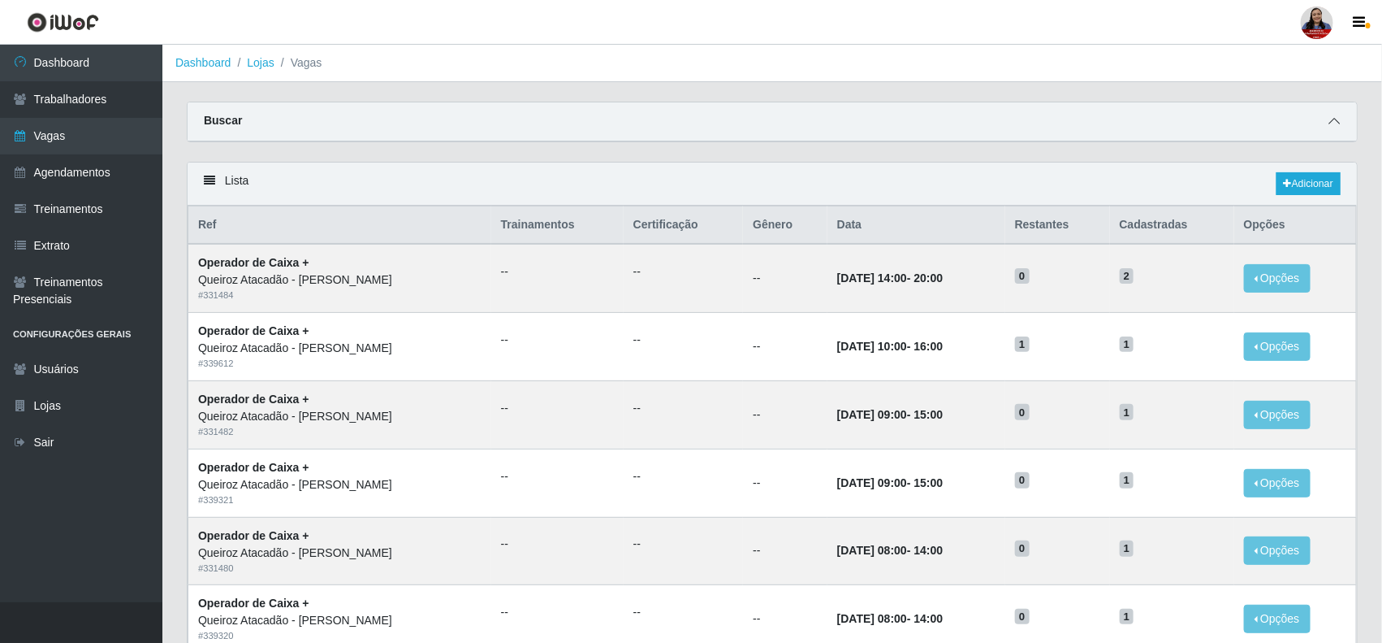
click at [1332, 128] on span at bounding box center [1334, 121] width 19 height 19
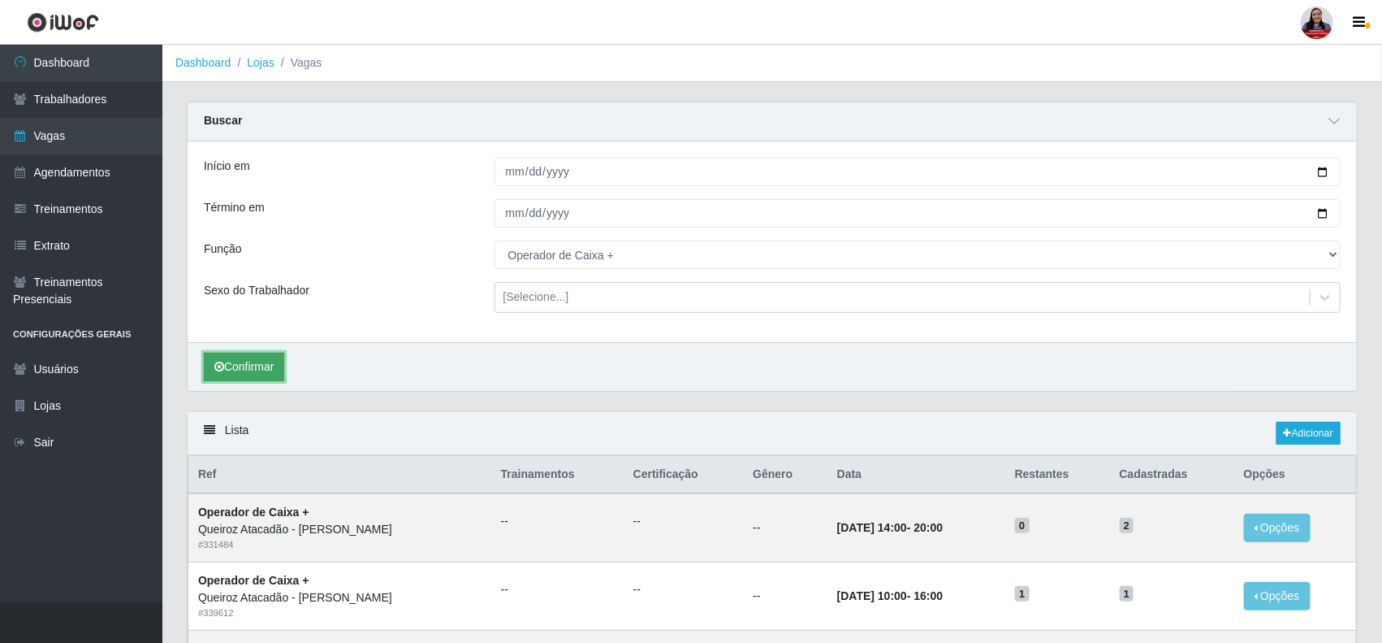
click at [256, 366] on button "Confirmar" at bounding box center [244, 367] width 80 height 28
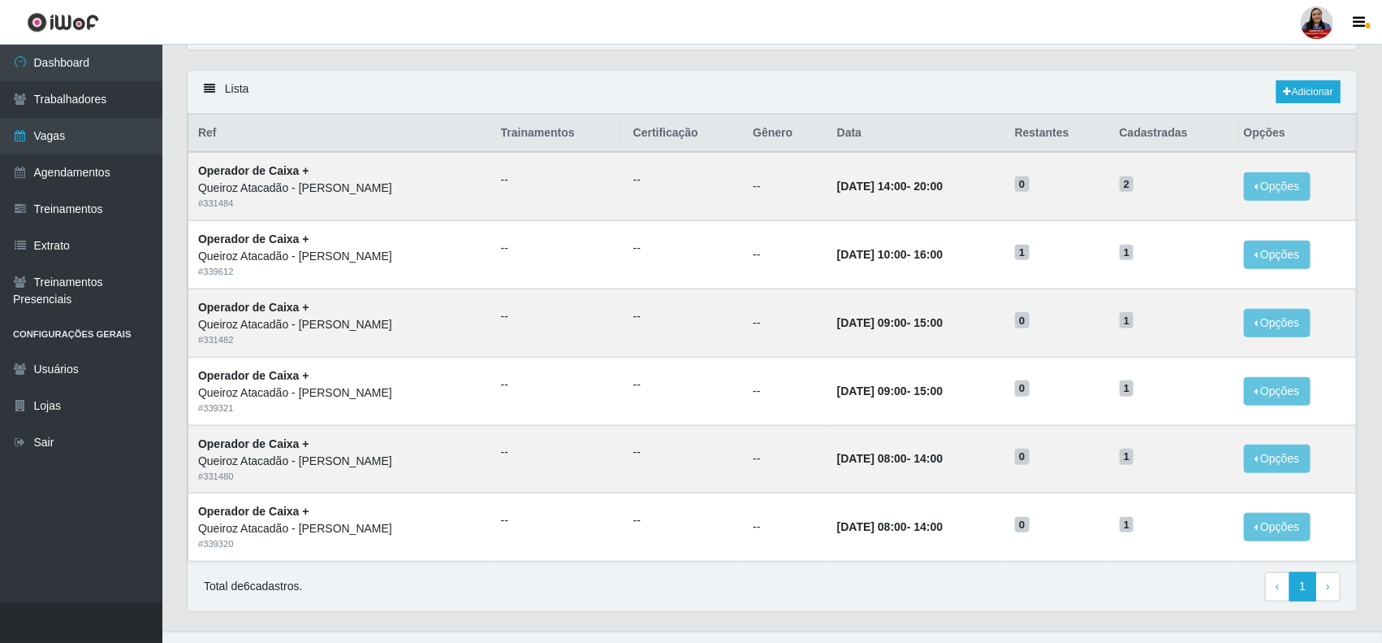
scroll to position [374, 0]
